Goal: Navigation & Orientation: Find specific page/section

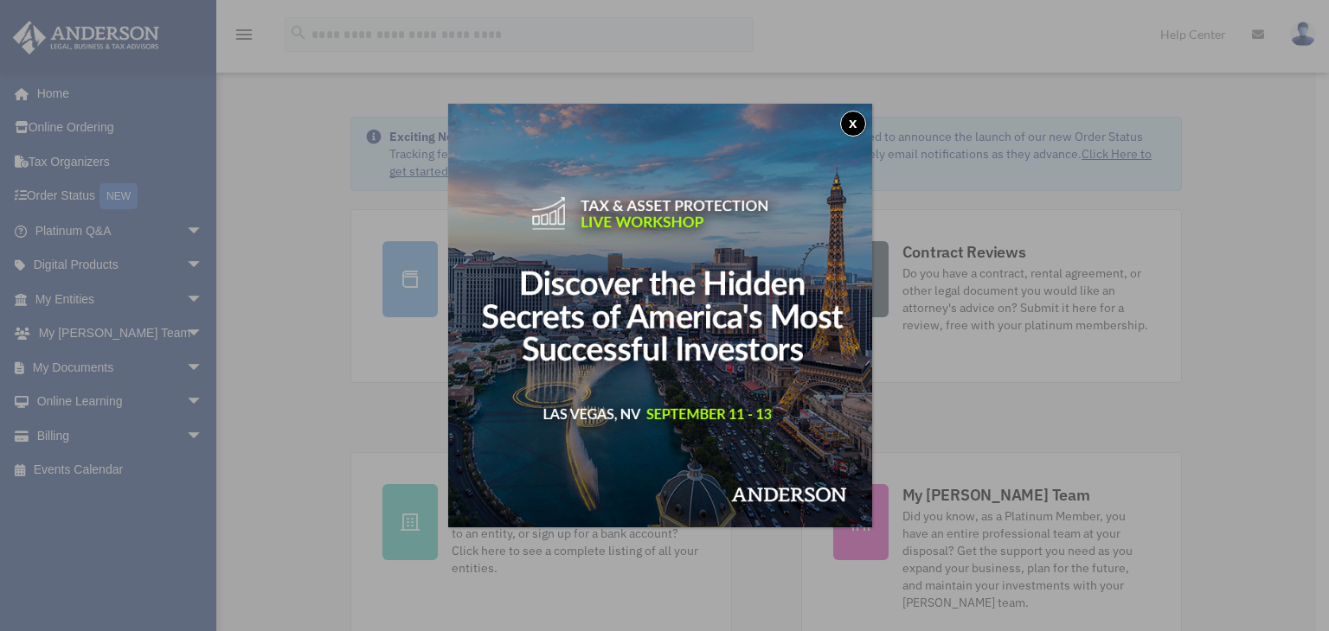
click at [832, 110] on img at bounding box center [660, 316] width 424 height 424
click at [858, 118] on button "x" at bounding box center [853, 124] width 26 height 26
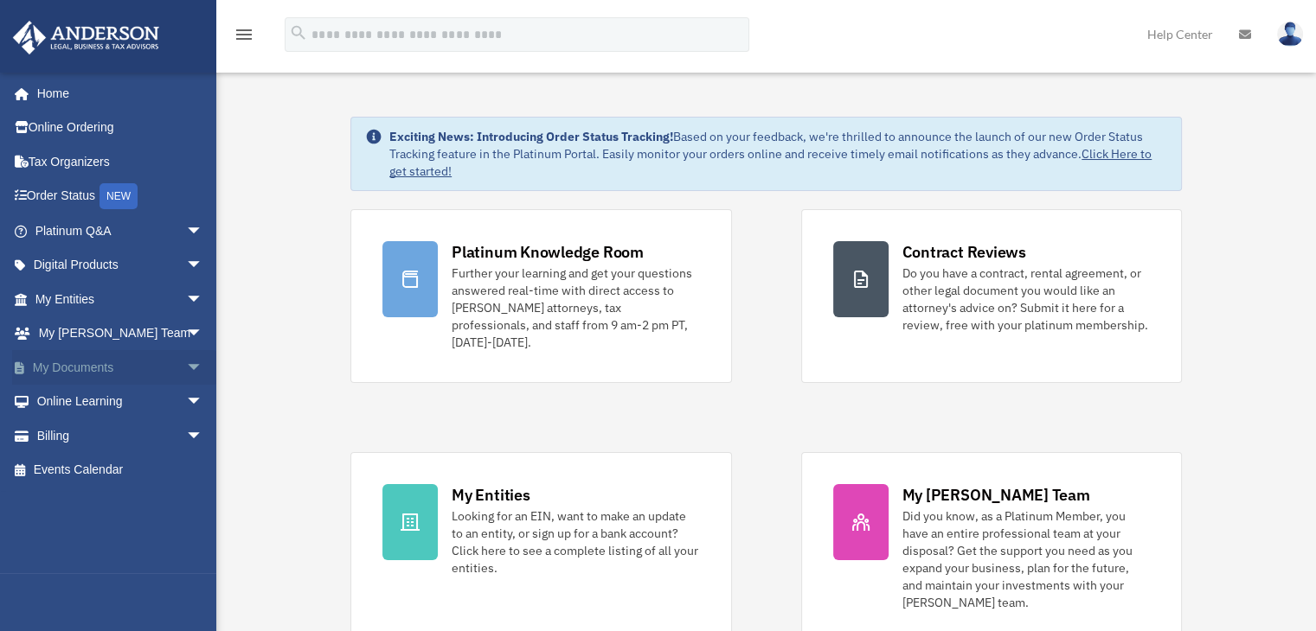
click at [187, 362] on span "arrow_drop_down" at bounding box center [203, 367] width 35 height 35
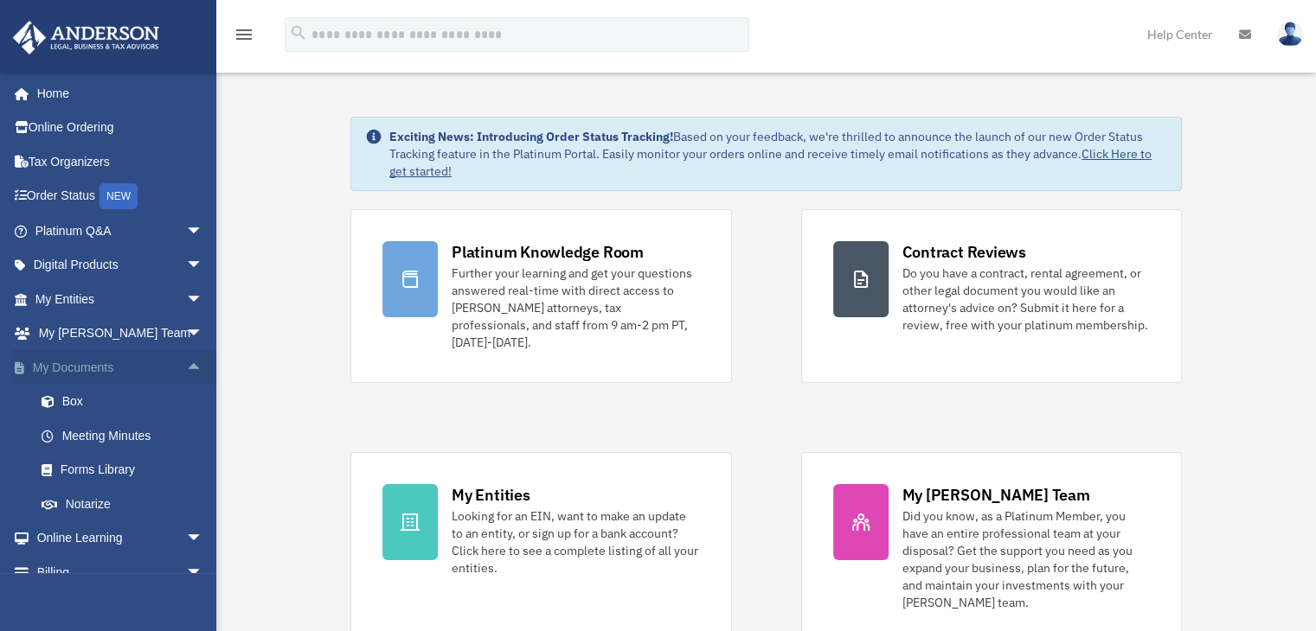
click at [186, 355] on span "arrow_drop_up" at bounding box center [203, 367] width 35 height 35
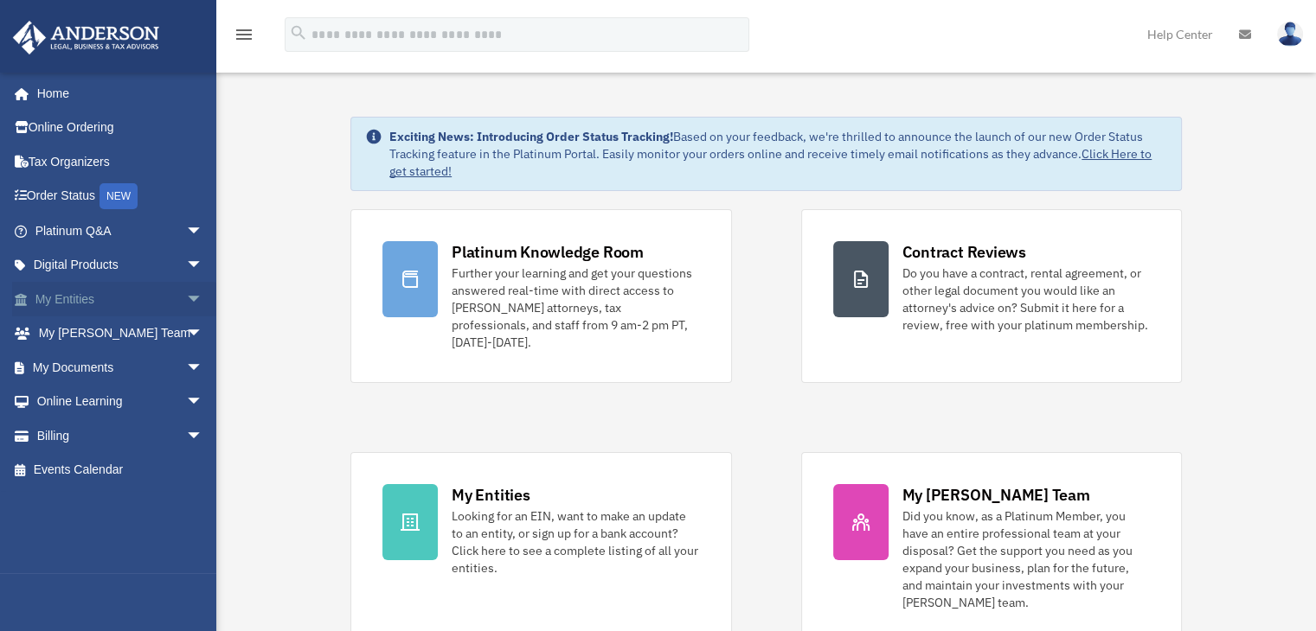
click at [186, 300] on span "arrow_drop_down" at bounding box center [203, 299] width 35 height 35
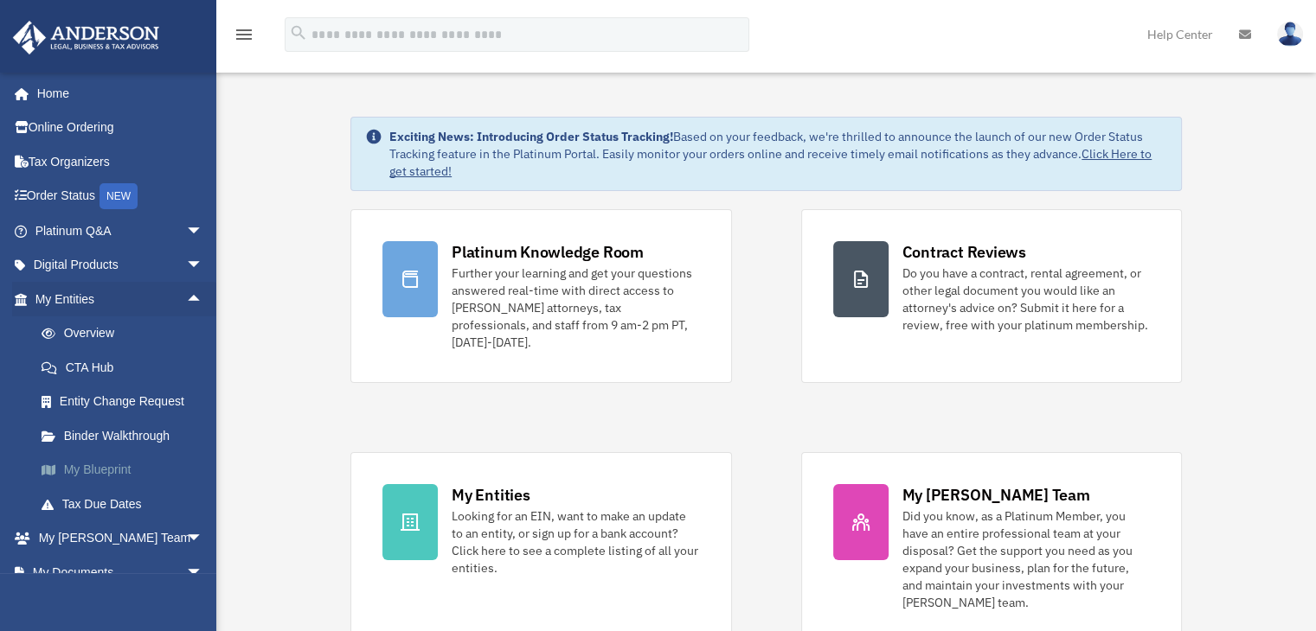
click at [111, 467] on link "My Blueprint" at bounding box center [126, 470] width 205 height 35
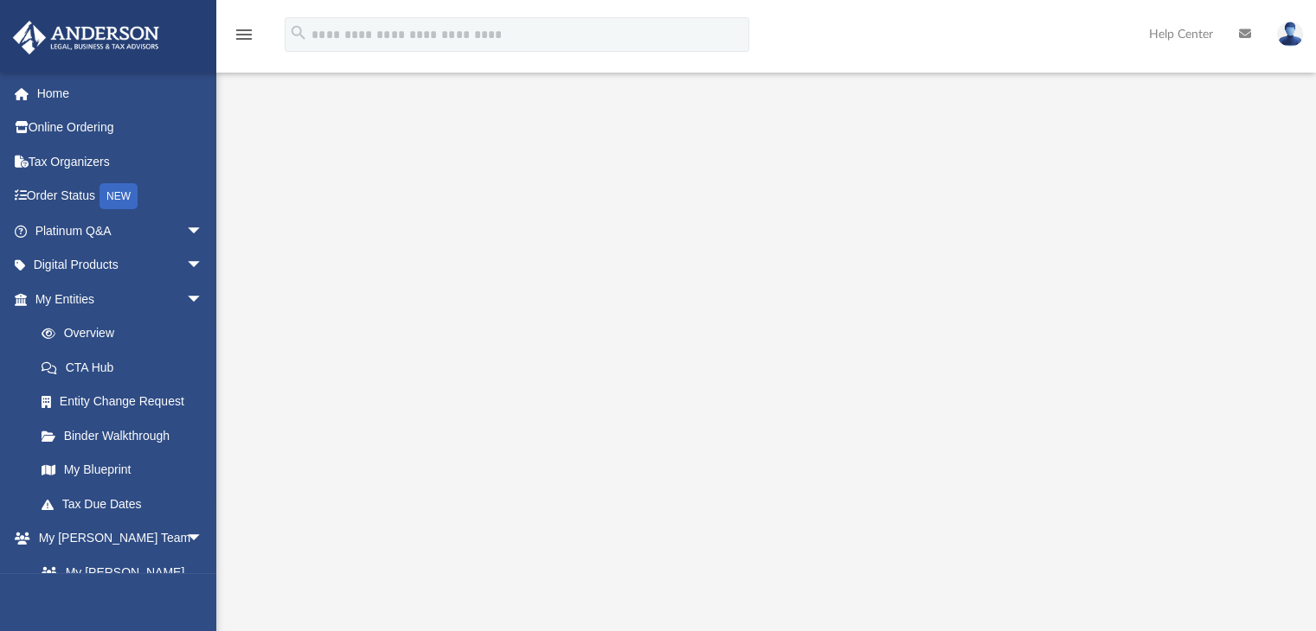
scroll to position [114, 0]
click at [1313, 212] on div at bounding box center [765, 339] width 1099 height 692
click at [186, 293] on span "arrow_drop_down" at bounding box center [203, 299] width 35 height 35
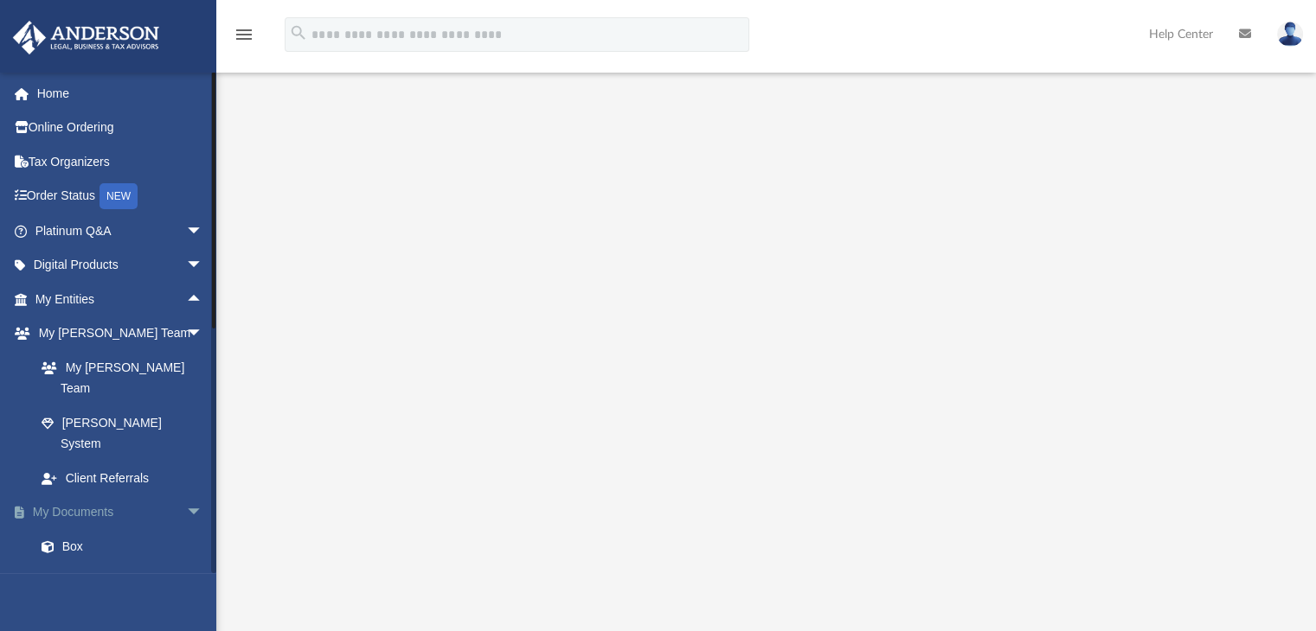
click at [186, 496] on span "arrow_drop_down" at bounding box center [203, 513] width 35 height 35
click at [186, 496] on span "arrow_drop_up" at bounding box center [203, 513] width 35 height 35
click at [75, 529] on link "Box" at bounding box center [126, 546] width 205 height 35
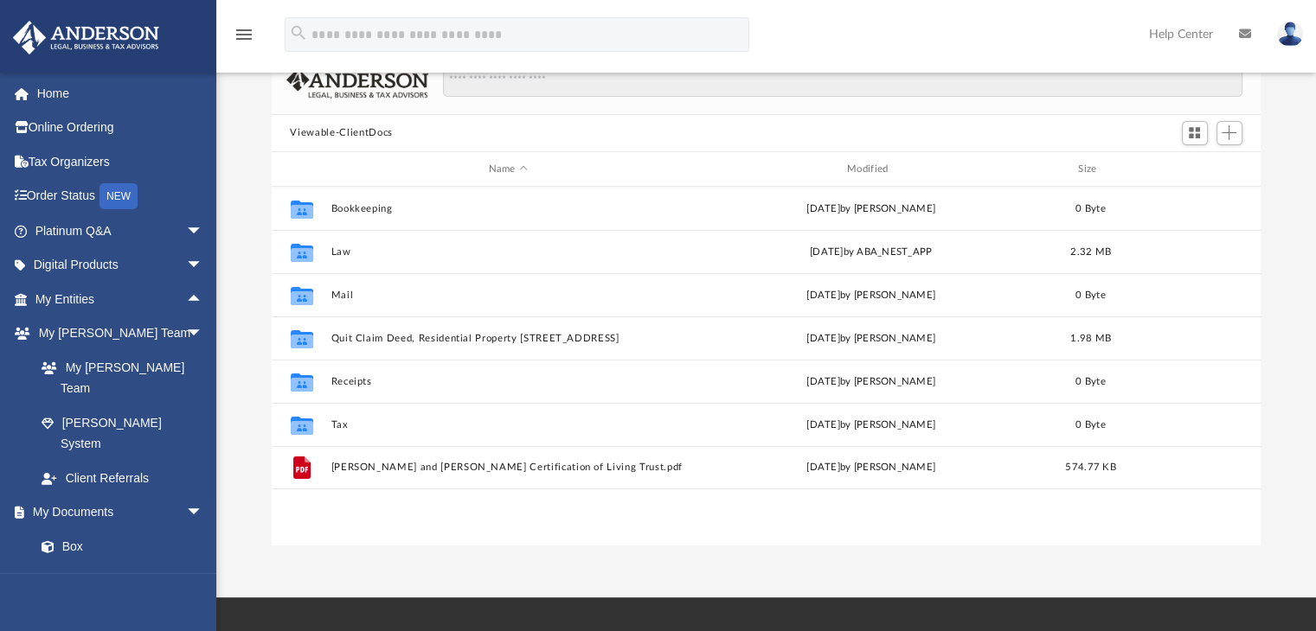
scroll to position [380, 976]
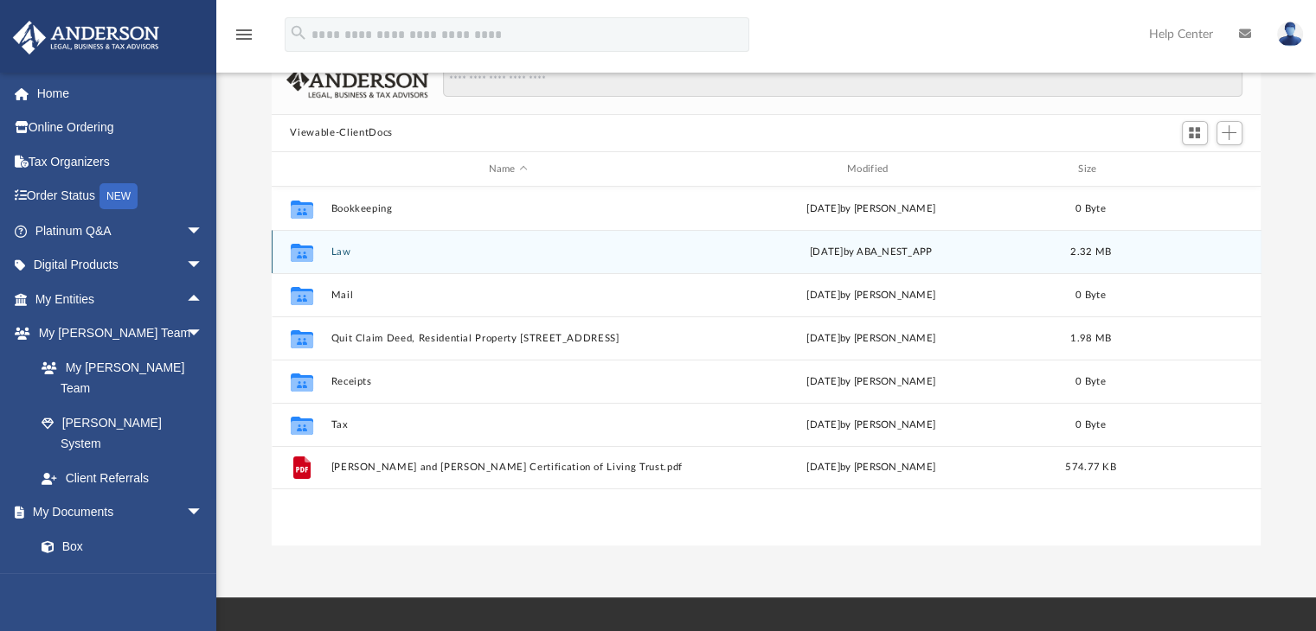
click at [349, 253] on button "Law" at bounding box center [507, 252] width 355 height 11
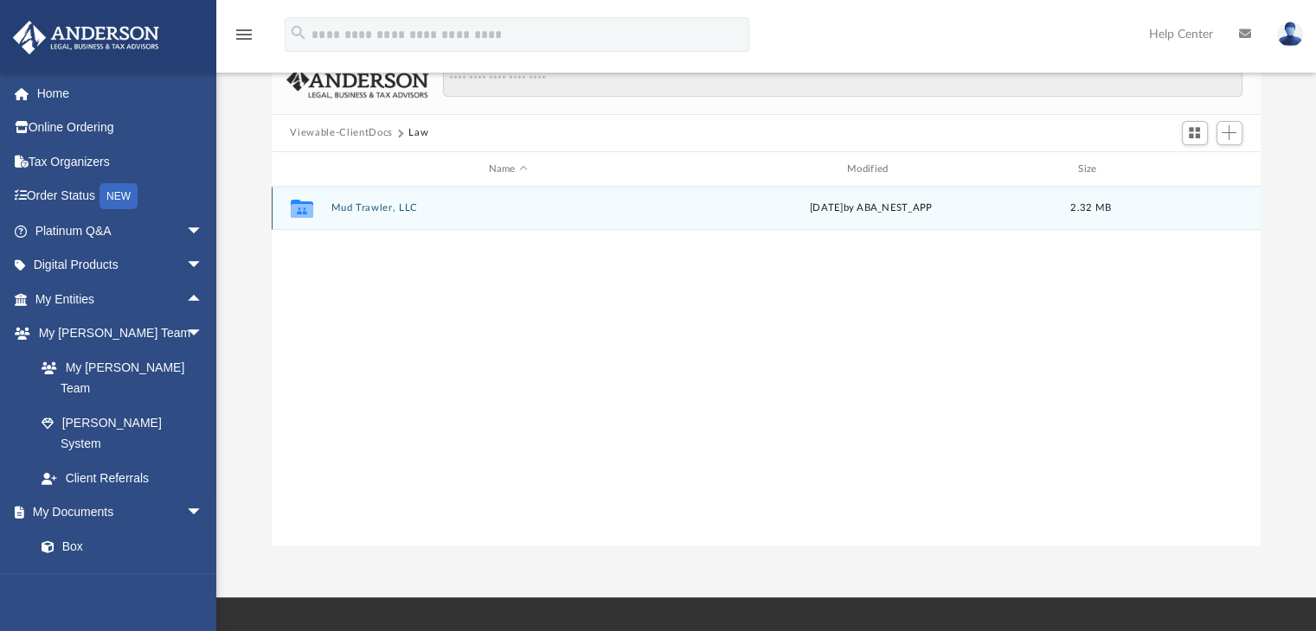
click at [359, 203] on button "Mud Trawler, LLC" at bounding box center [507, 208] width 355 height 11
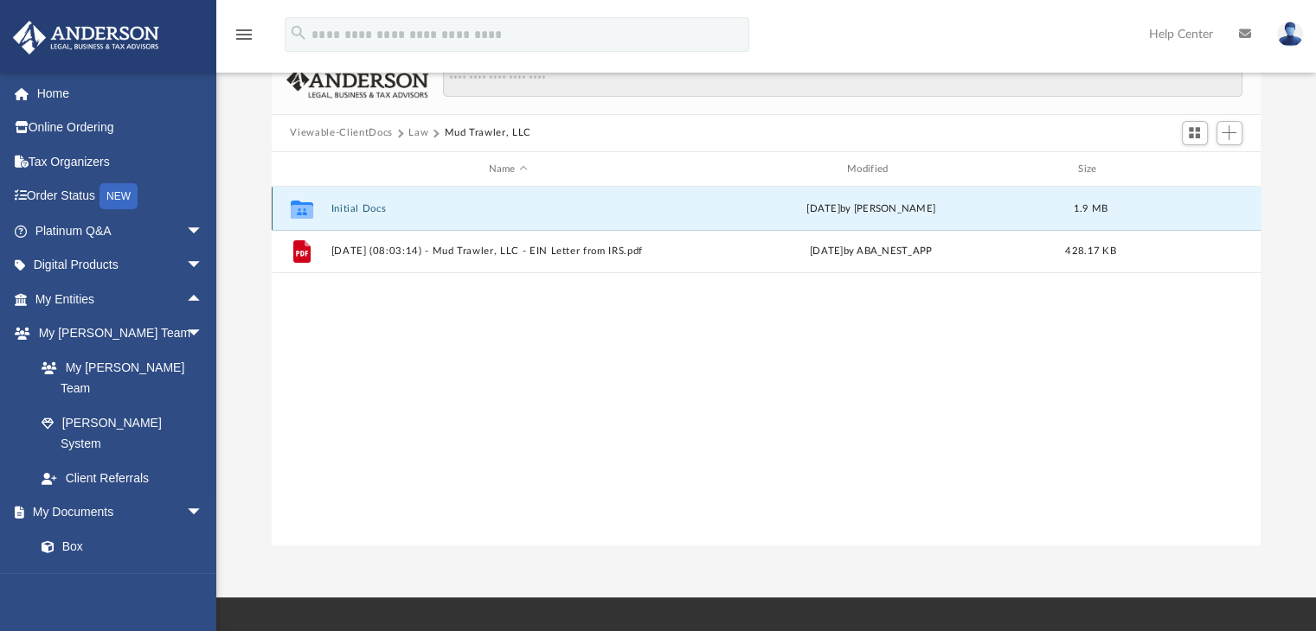
click at [359, 203] on button "Initial Docs" at bounding box center [507, 208] width 355 height 11
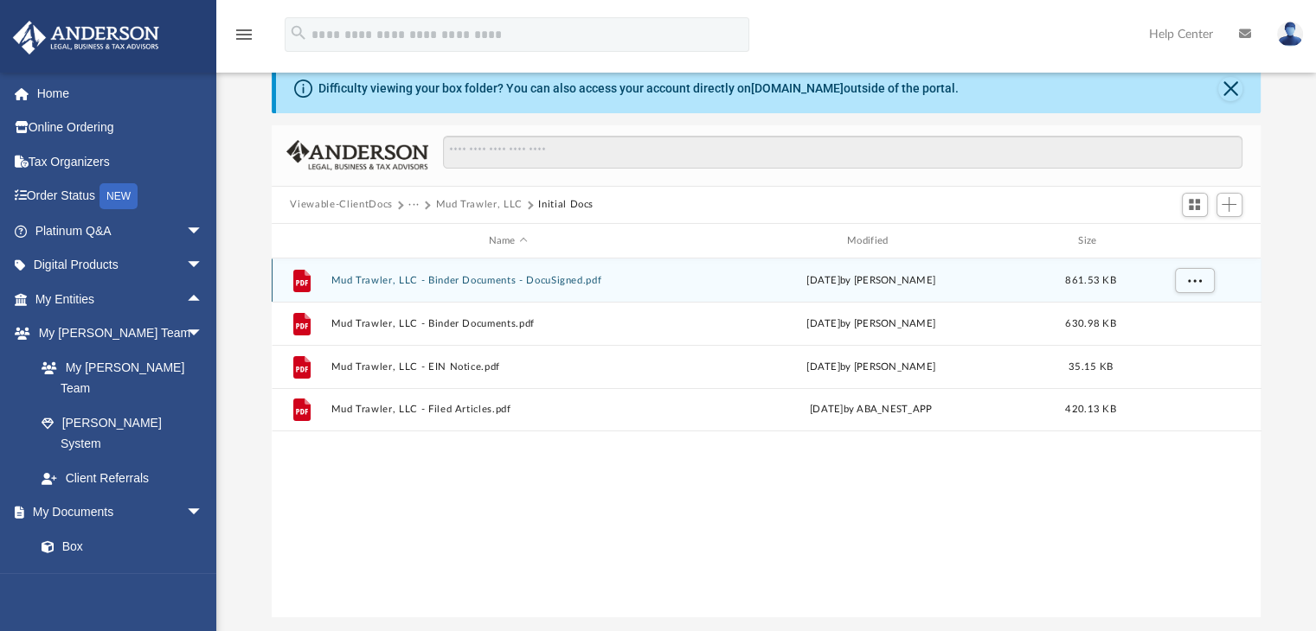
scroll to position [15, 0]
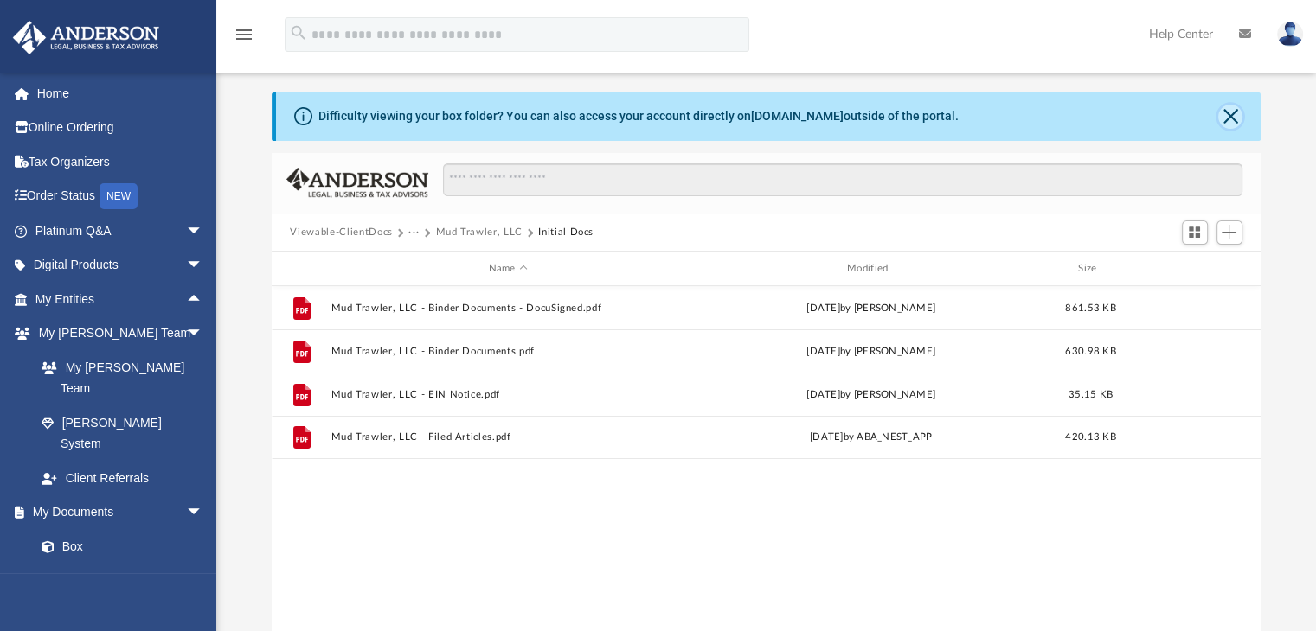
click at [1226, 111] on button "Close" at bounding box center [1230, 117] width 24 height 24
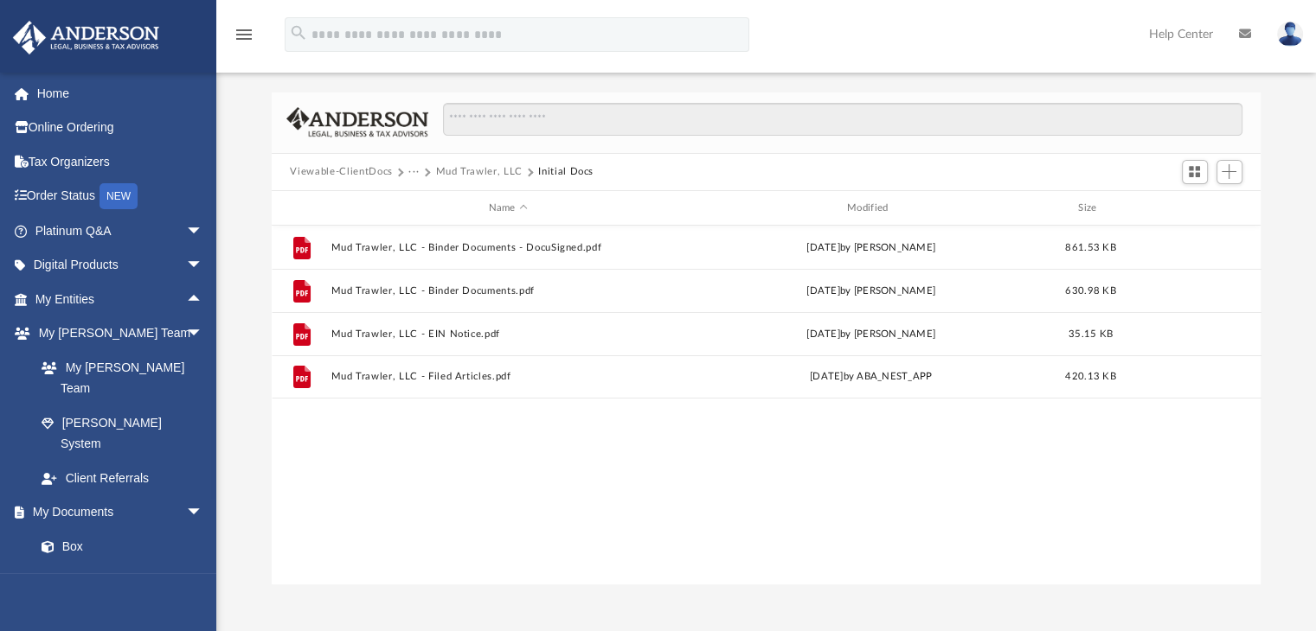
scroll to position [0, 0]
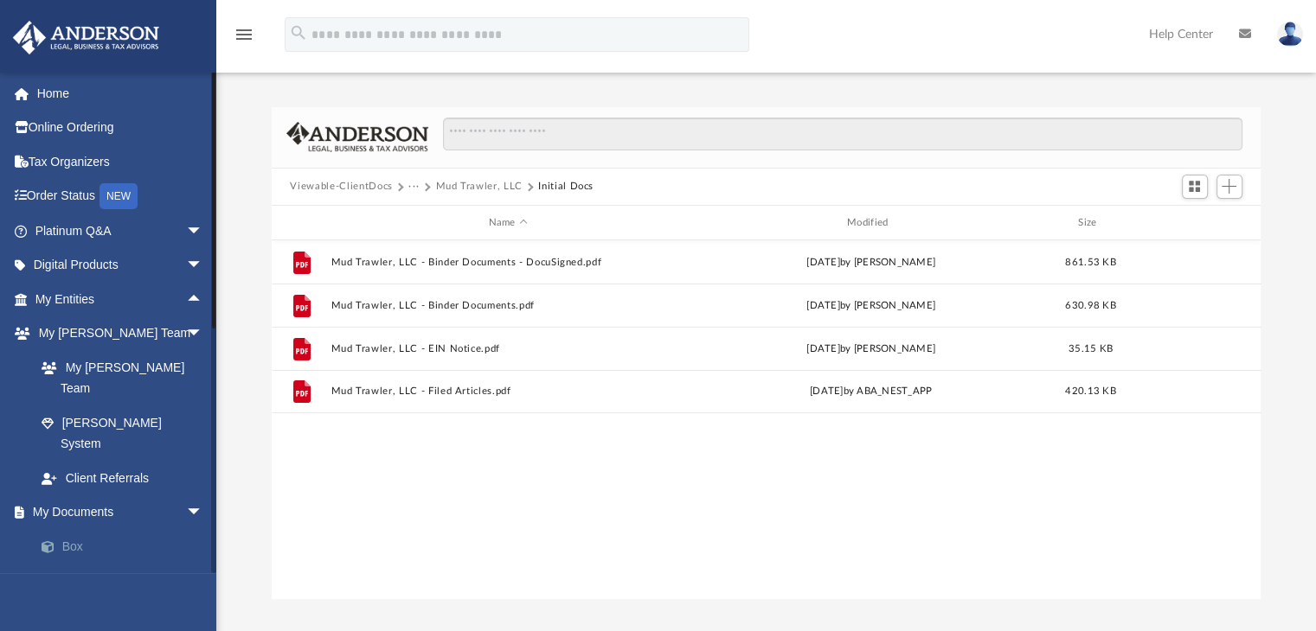
click at [80, 529] on link "Box" at bounding box center [126, 546] width 205 height 35
click at [57, 84] on link "Home" at bounding box center [120, 93] width 217 height 35
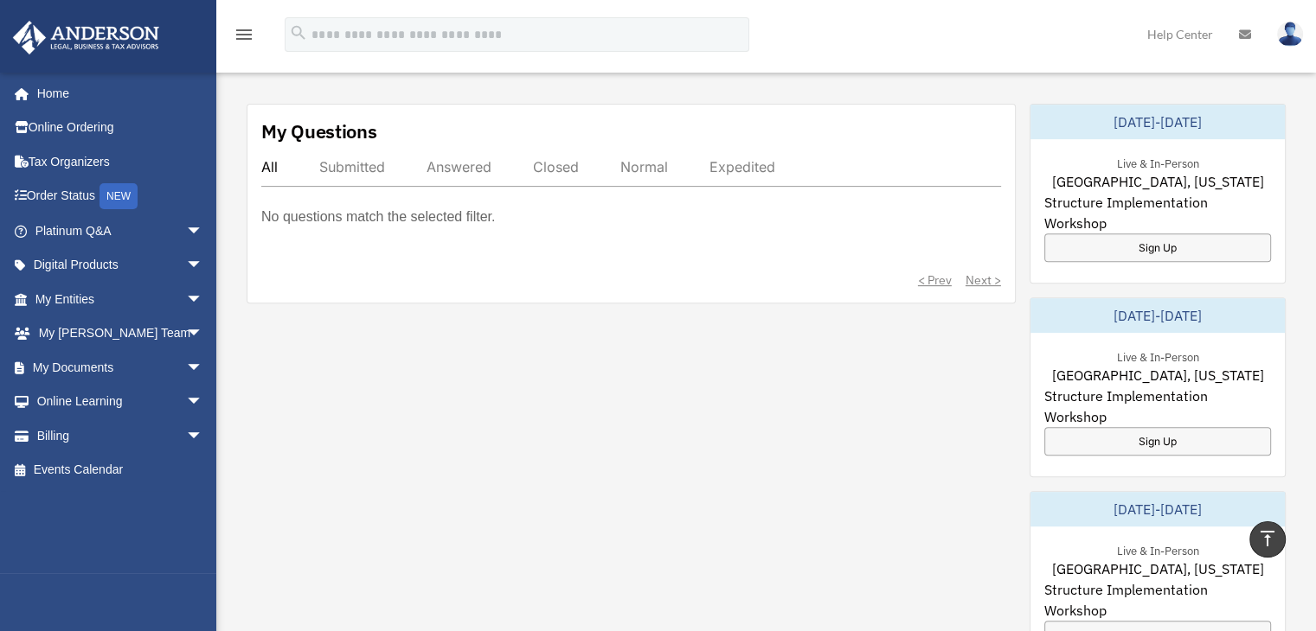
drag, startPoint x: 1290, startPoint y: 368, endPoint x: 1290, endPoint y: 379, distance: 11.3
click at [1290, 371] on div "Exciting News: Introducing Order Status Tracking! Based on your feedback, we're…" at bounding box center [765, 284] width 1125 height 1677
drag, startPoint x: 1290, startPoint y: 379, endPoint x: 1306, endPoint y: 331, distance: 50.1
click at [1298, 353] on div "Exciting News: Introducing Order Status Tracking! Based on your feedback, we're…" at bounding box center [765, 284] width 1125 height 1677
click at [1313, 295] on div "Exciting News: Introducing Order Status Tracking! Based on your feedback, we're…" at bounding box center [765, 284] width 1125 height 1677
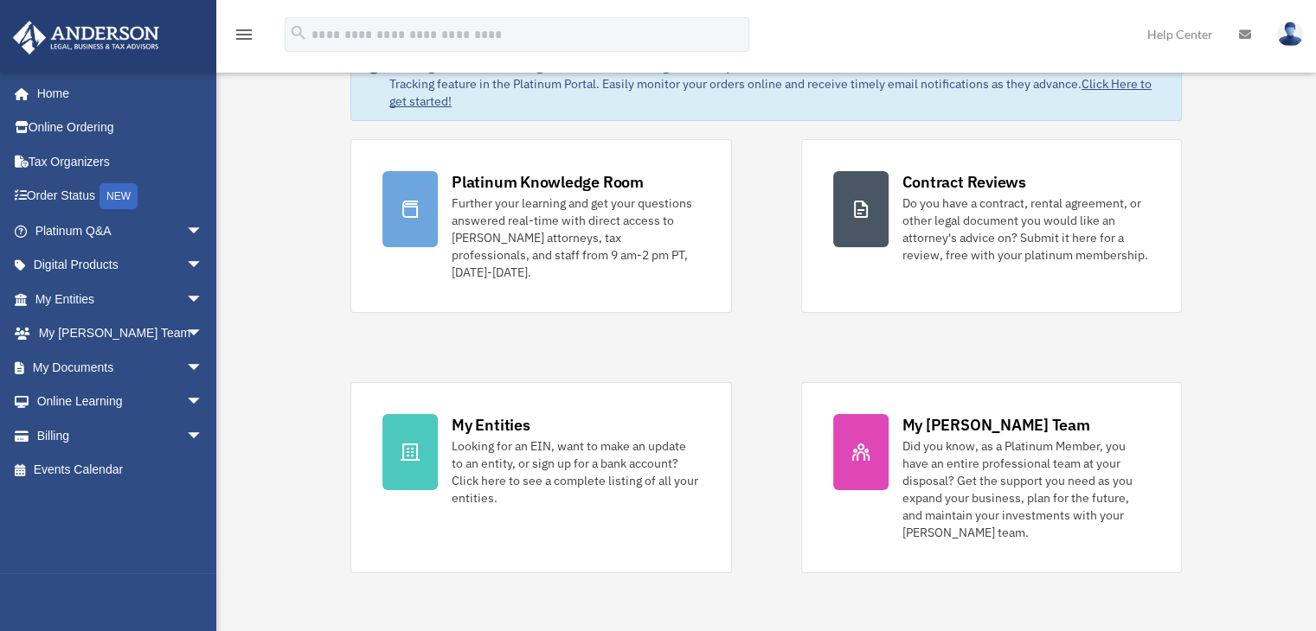
scroll to position [66, 0]
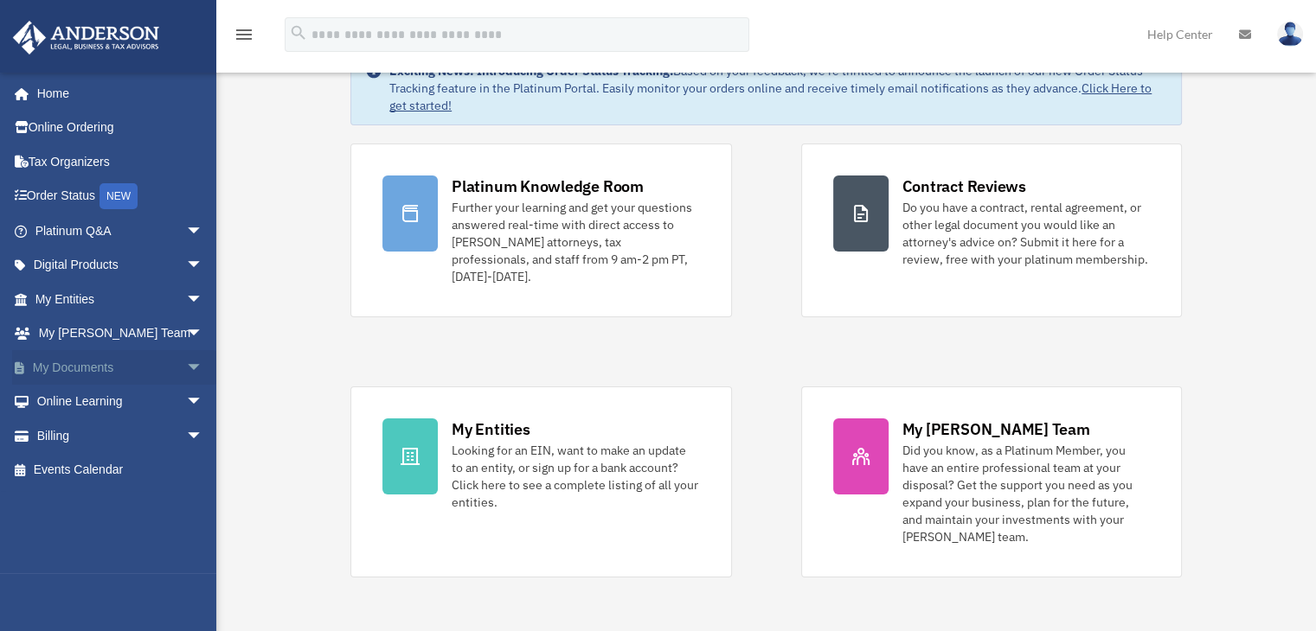
click at [186, 373] on span "arrow_drop_down" at bounding box center [203, 367] width 35 height 35
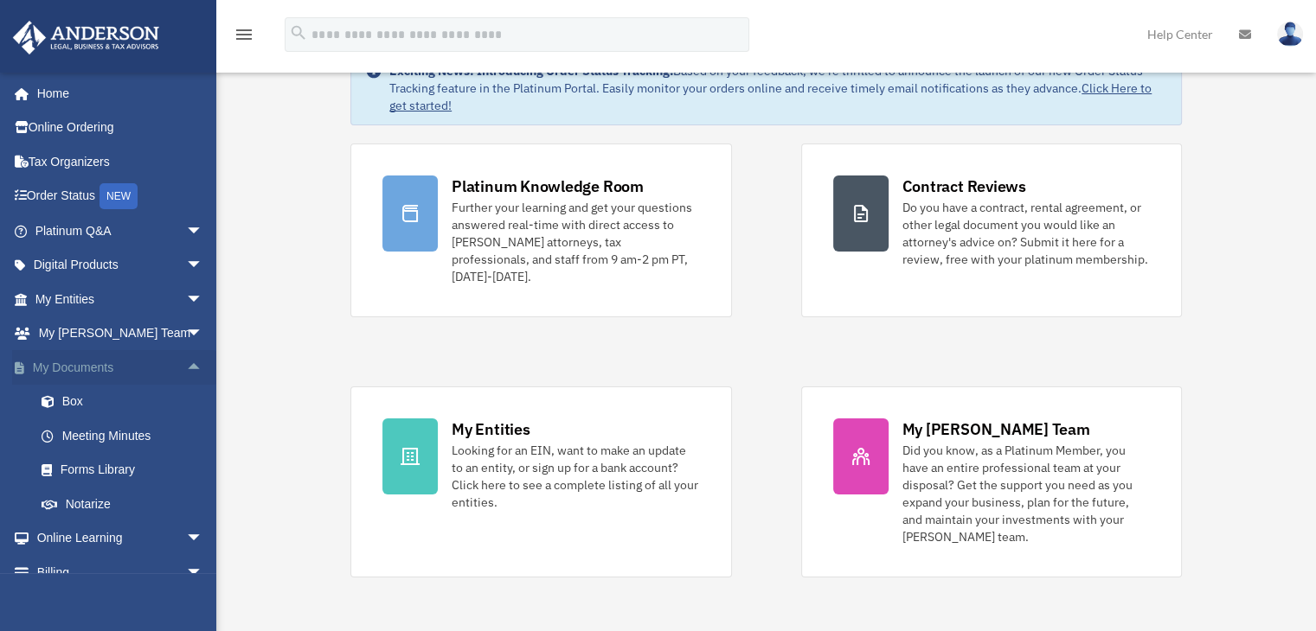
click at [186, 373] on span "arrow_drop_up" at bounding box center [203, 367] width 35 height 35
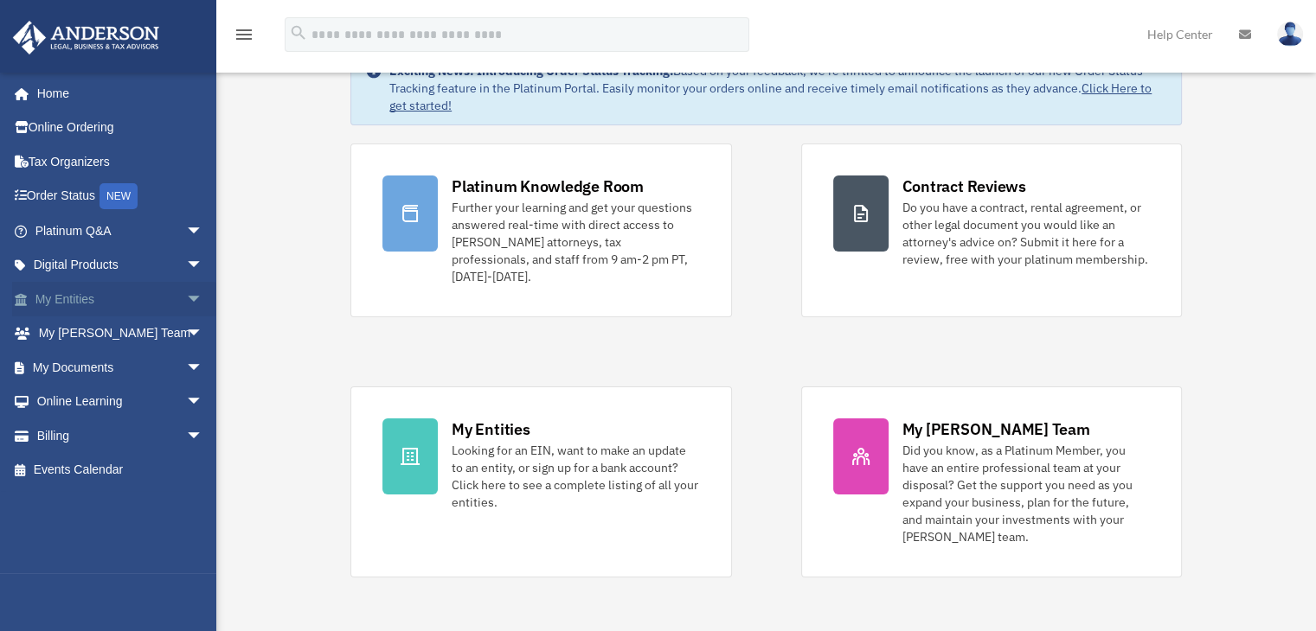
click at [186, 302] on span "arrow_drop_down" at bounding box center [203, 299] width 35 height 35
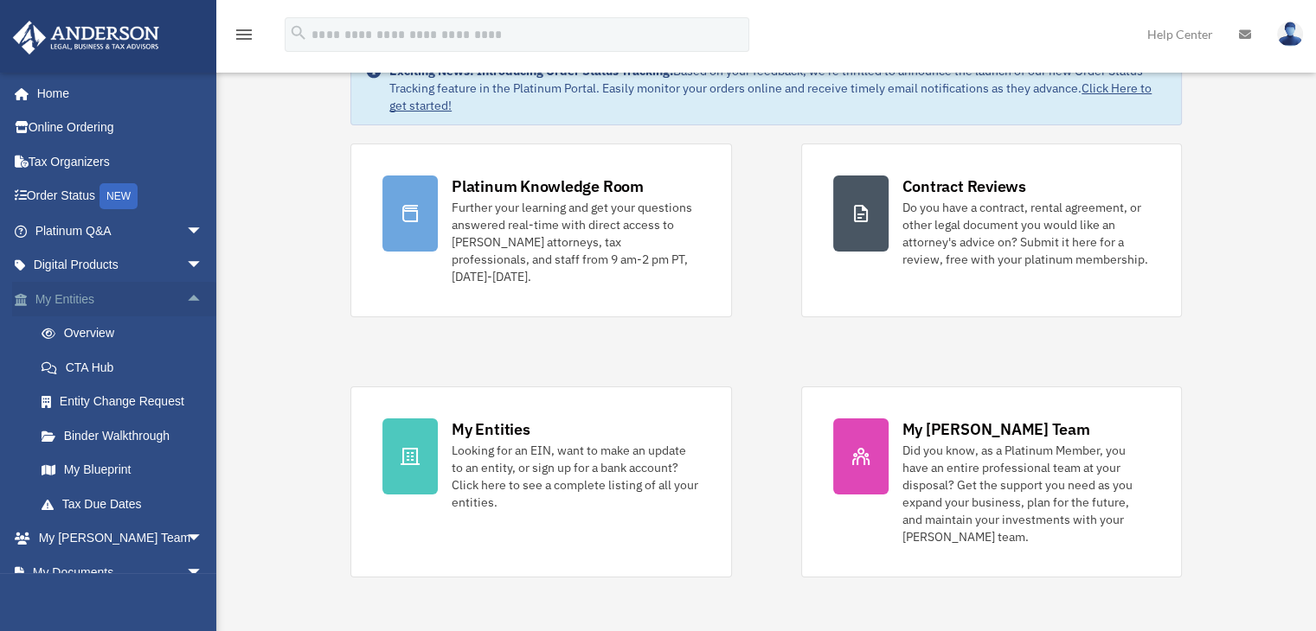
click at [186, 300] on span "arrow_drop_up" at bounding box center [203, 299] width 35 height 35
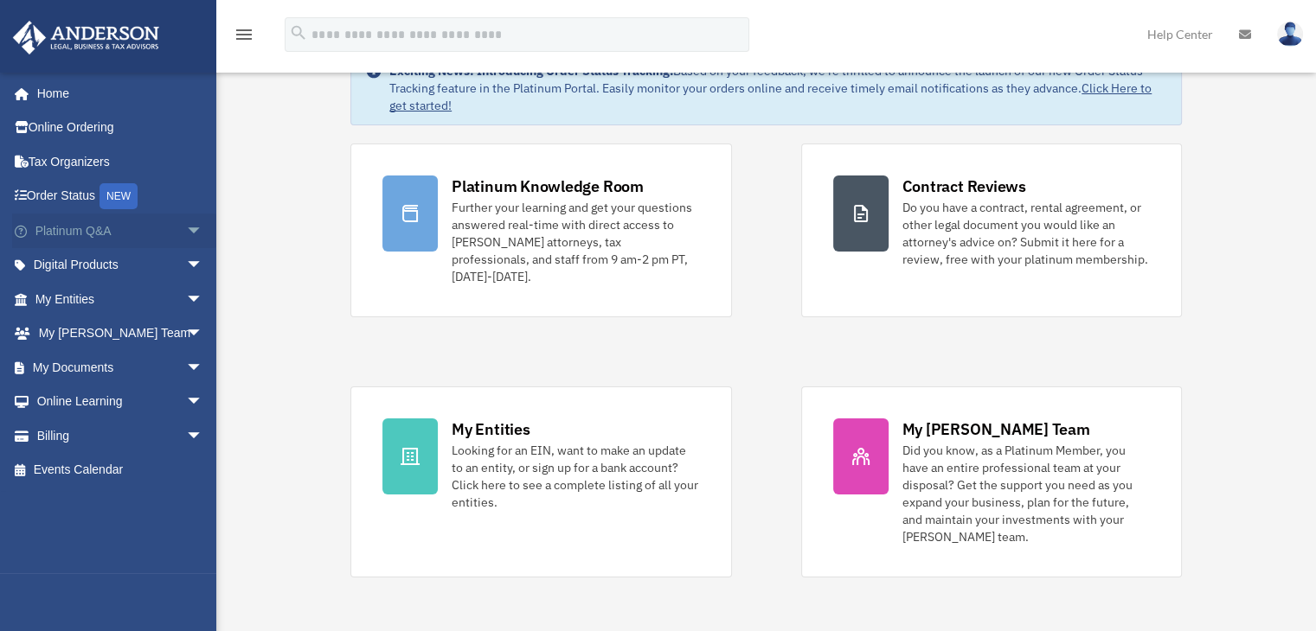
click at [189, 233] on span "arrow_drop_down" at bounding box center [203, 231] width 35 height 35
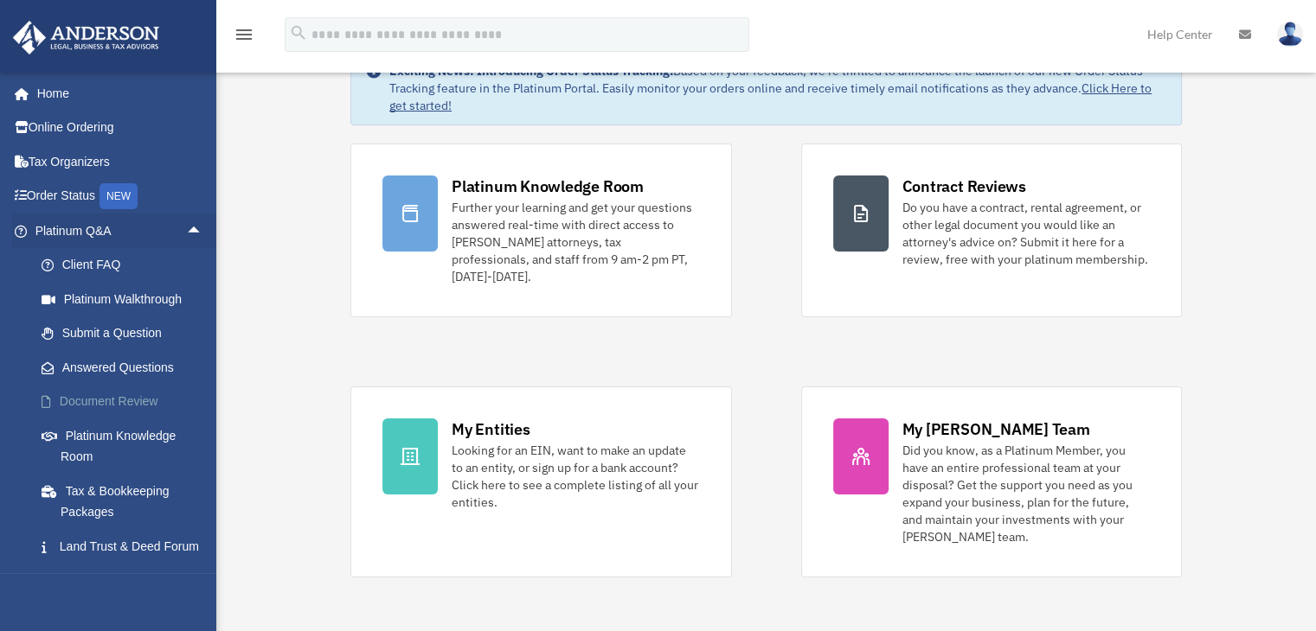
click at [148, 404] on link "Document Review" at bounding box center [126, 402] width 205 height 35
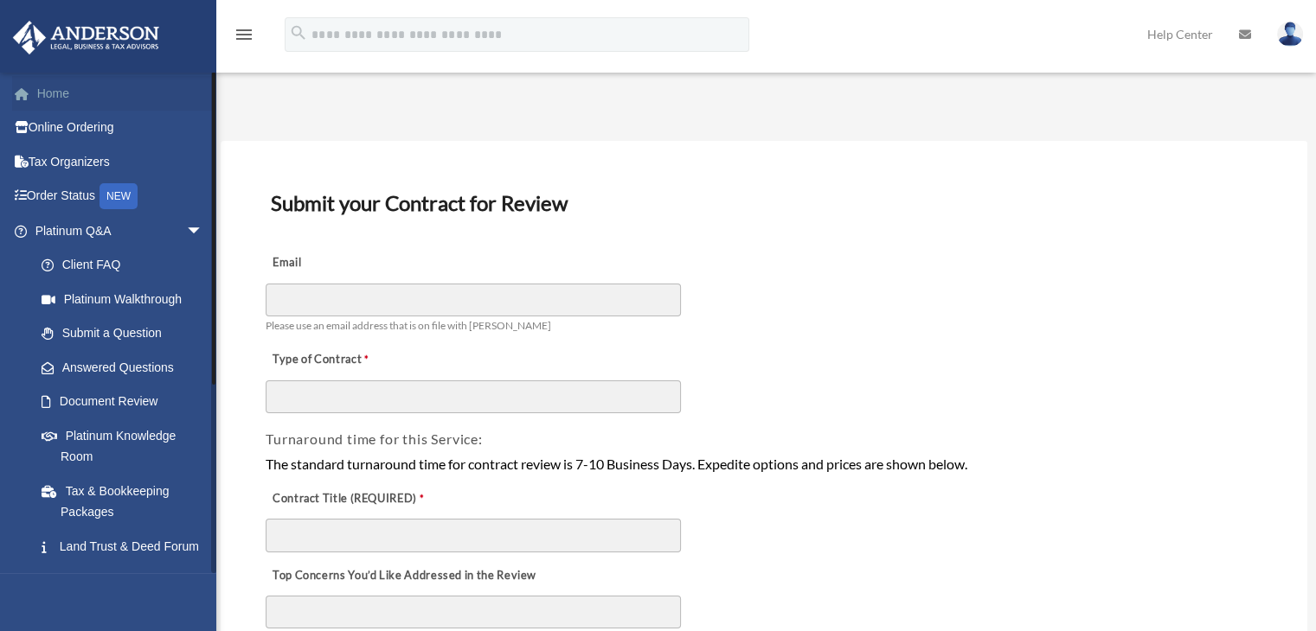
click at [62, 91] on link "Home" at bounding box center [120, 93] width 217 height 35
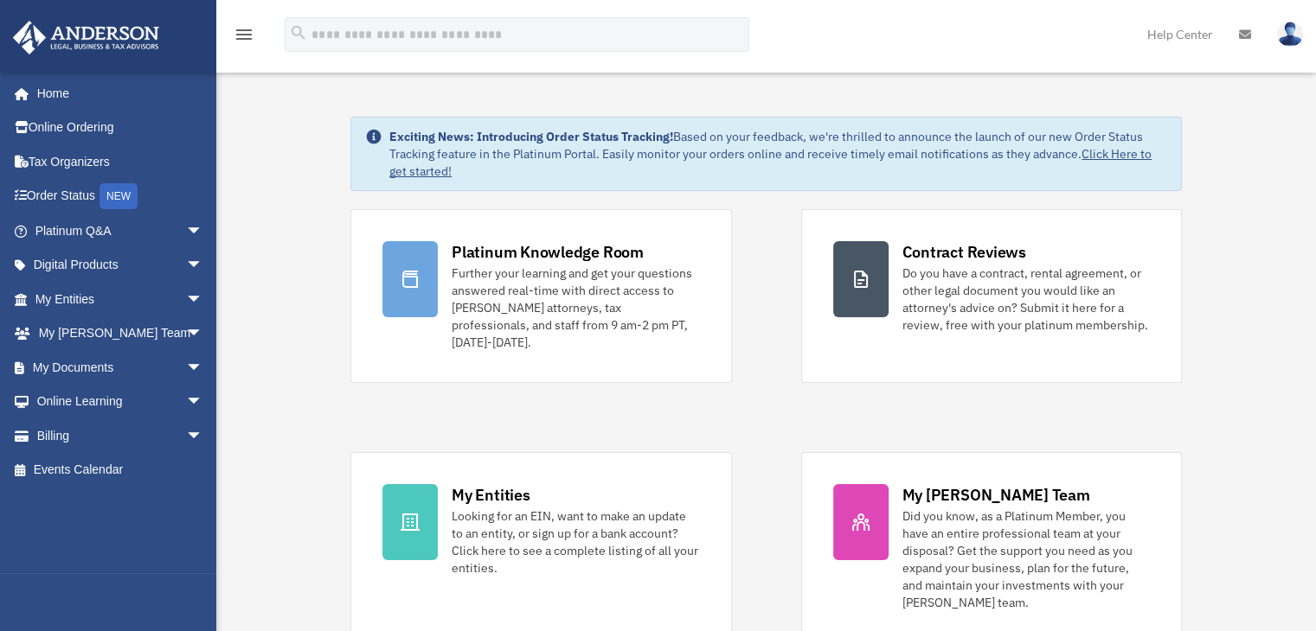
click at [1290, 34] on img at bounding box center [1290, 34] width 26 height 25
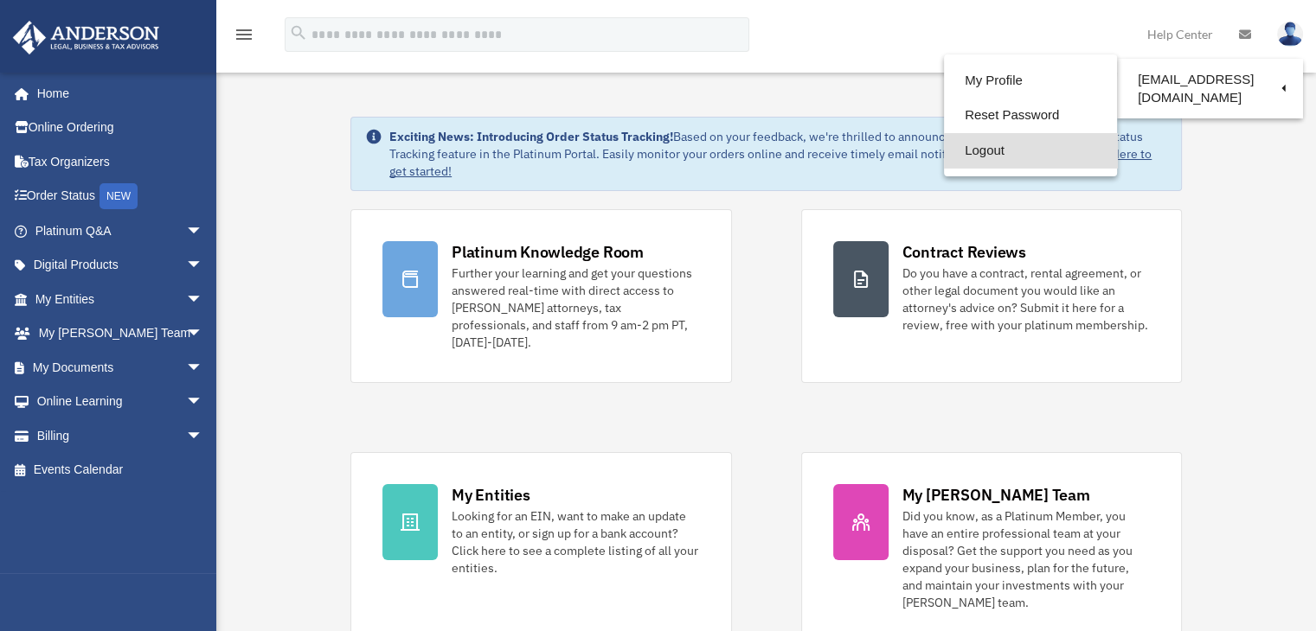
click at [968, 155] on link "Logout" at bounding box center [1030, 150] width 173 height 35
